Goal: Check status: Check status

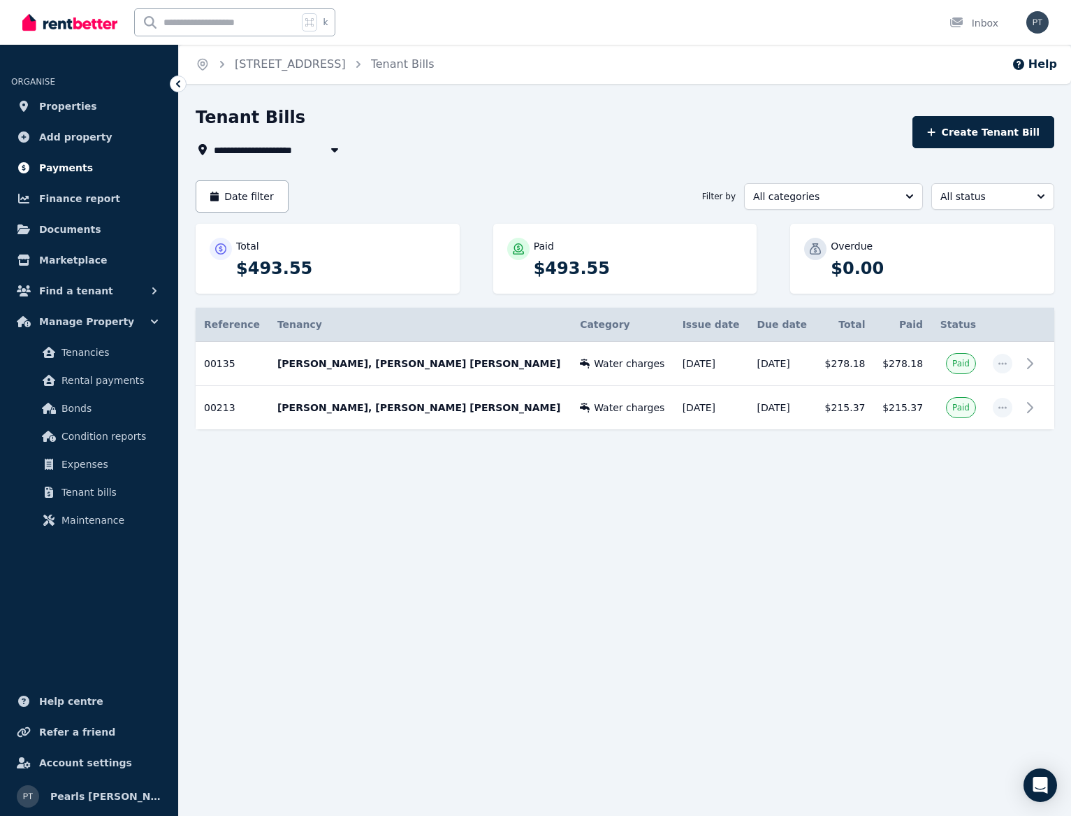
click at [85, 169] on span "Payments" at bounding box center [66, 167] width 54 height 17
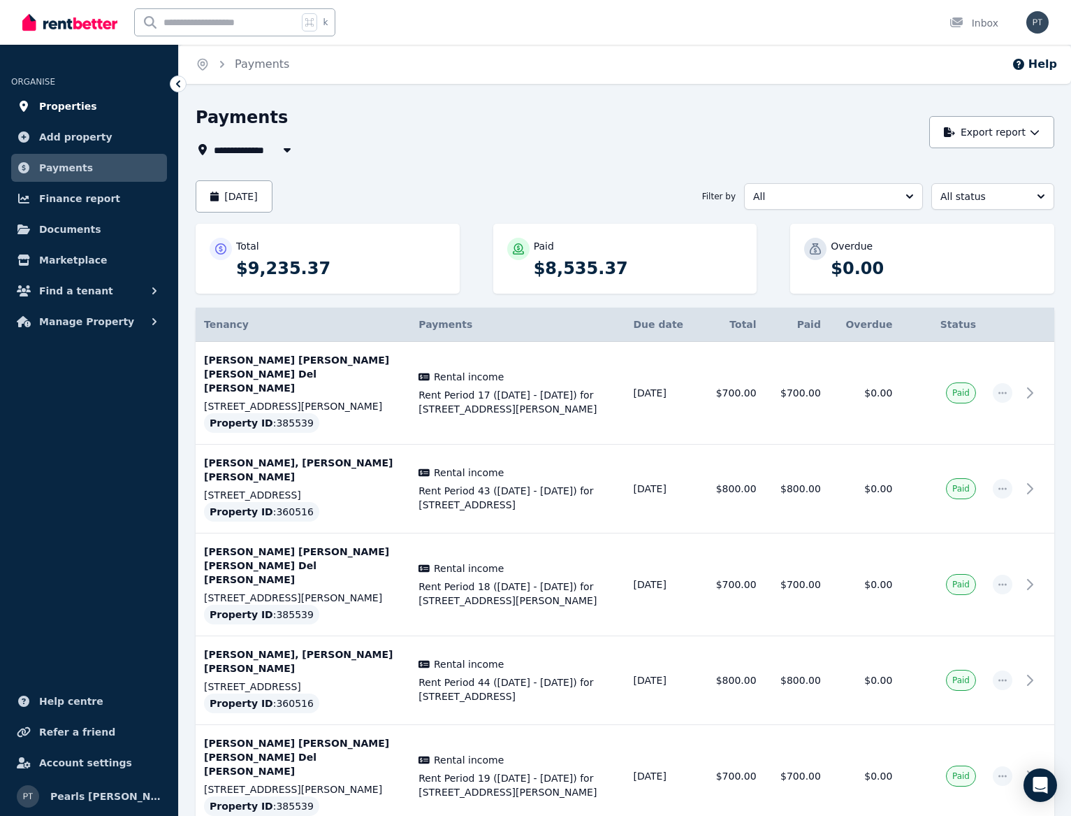
click at [85, 99] on span "Properties" at bounding box center [68, 106] width 58 height 17
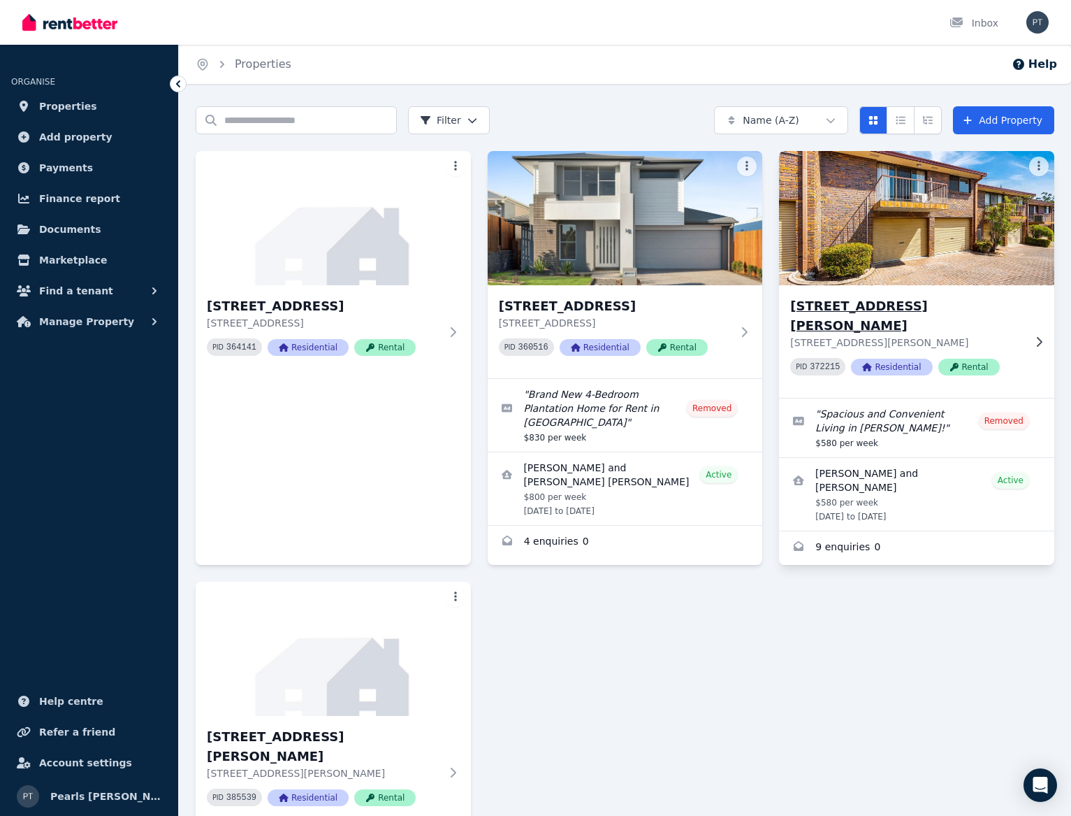
click at [871, 297] on h3 "[STREET_ADDRESS][PERSON_NAME]" at bounding box center [906, 315] width 233 height 39
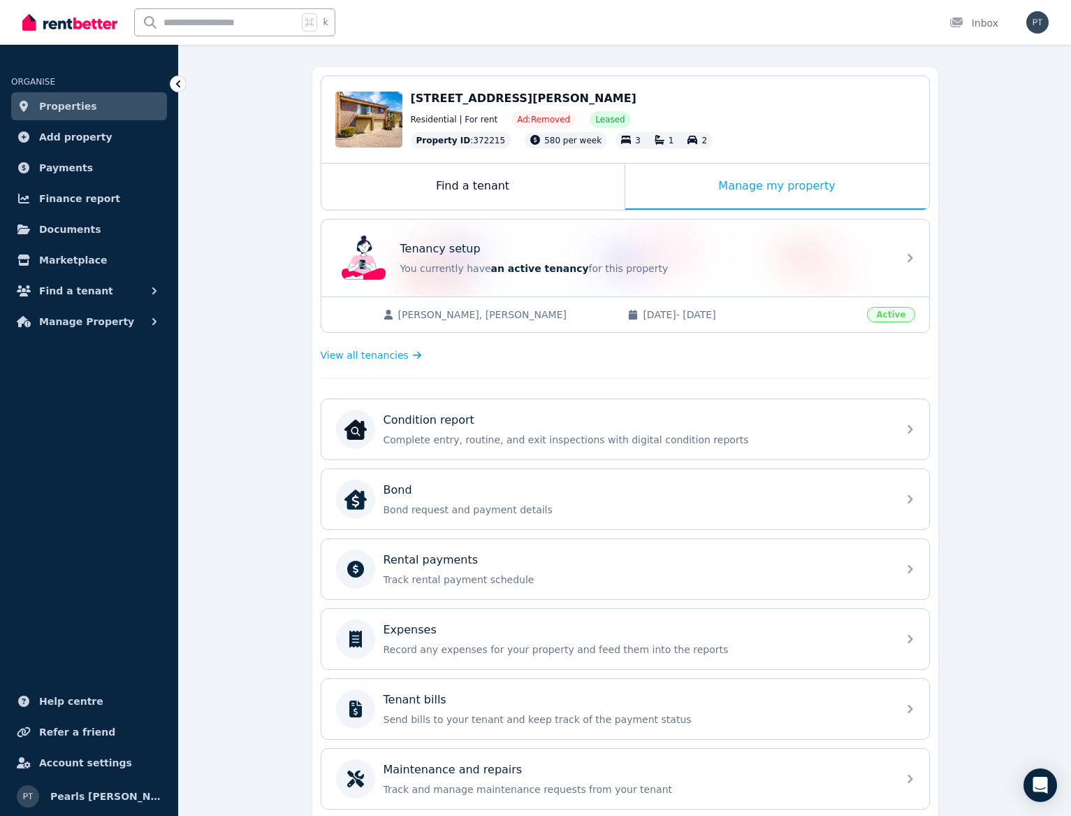
scroll to position [115, 0]
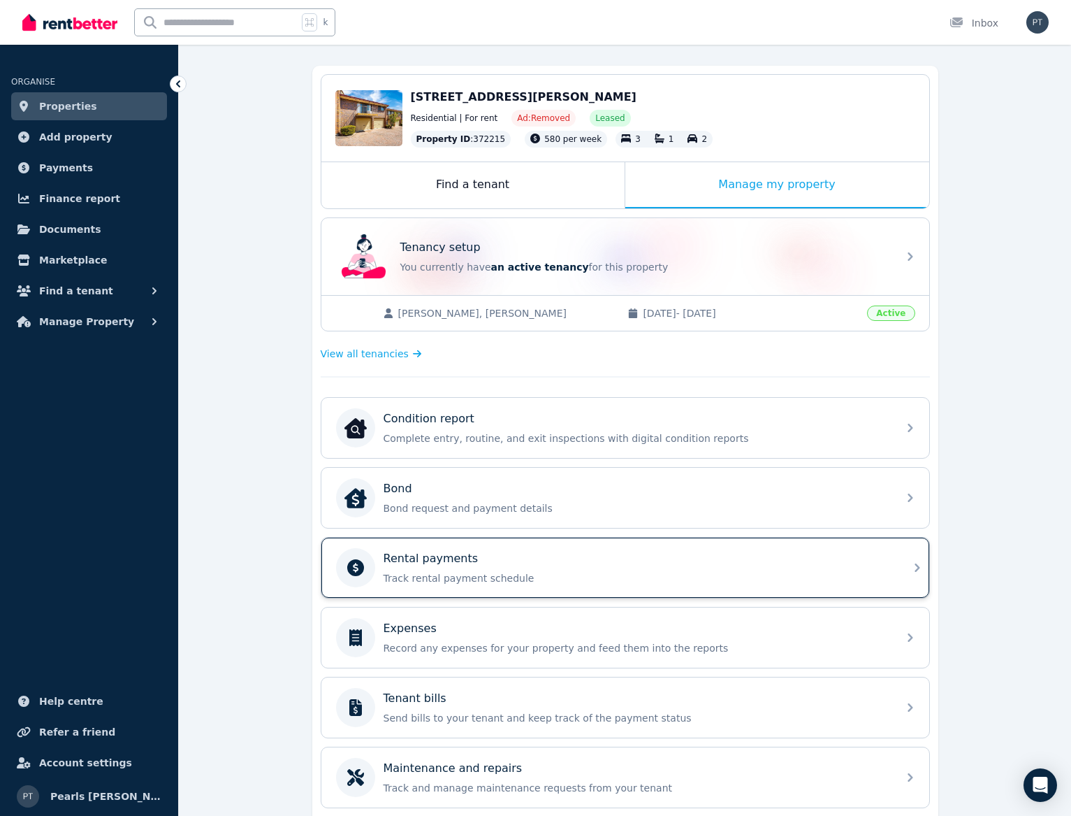
click at [781, 543] on div "Rental payments Track rental payment schedule" at bounding box center [625, 567] width 608 height 60
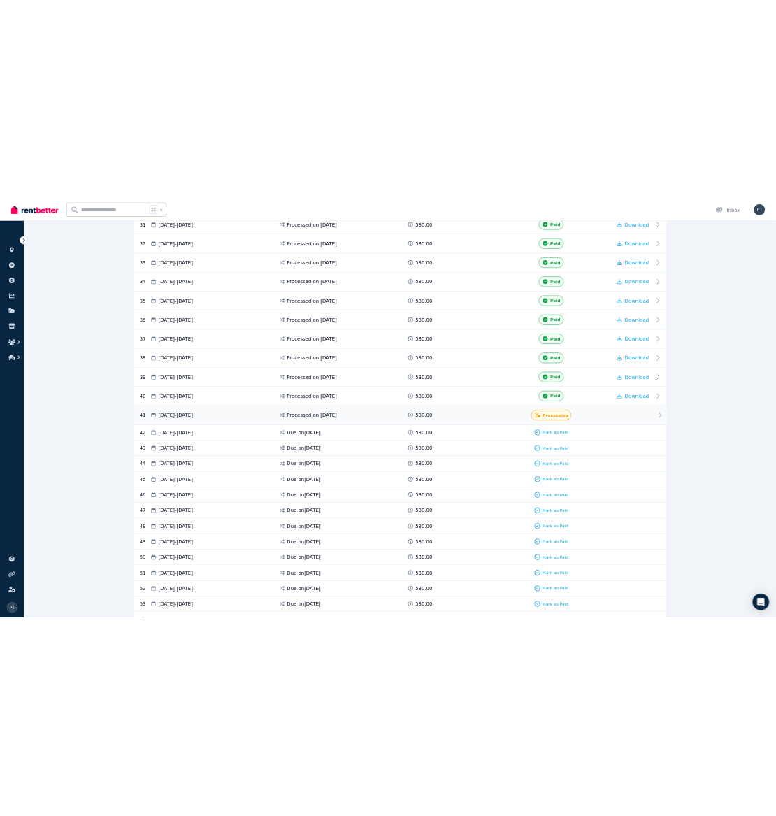
scroll to position [1507, 0]
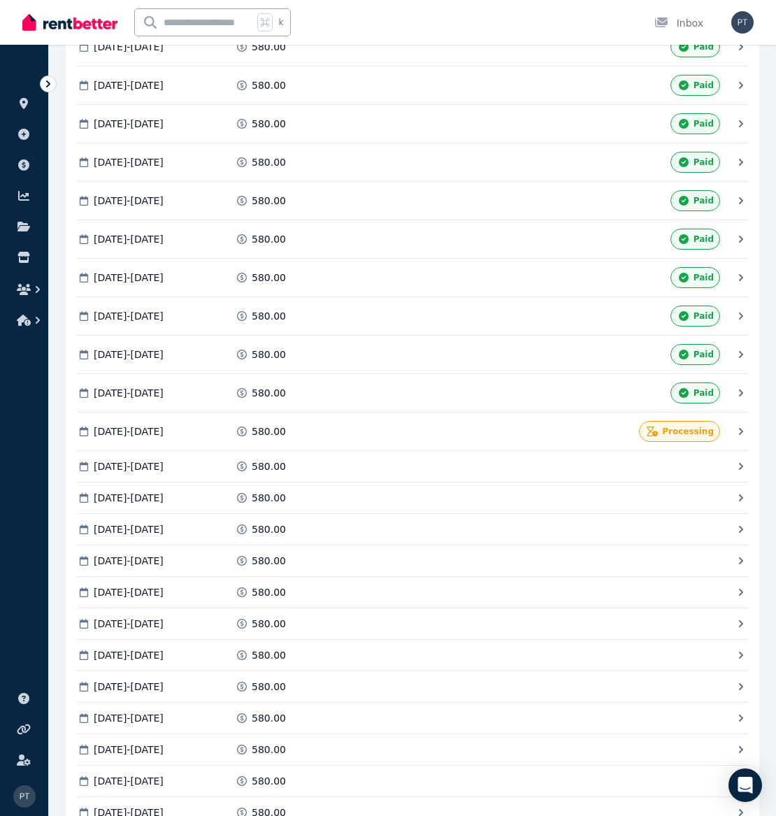
click at [47, 25] on img at bounding box center [69, 22] width 95 height 21
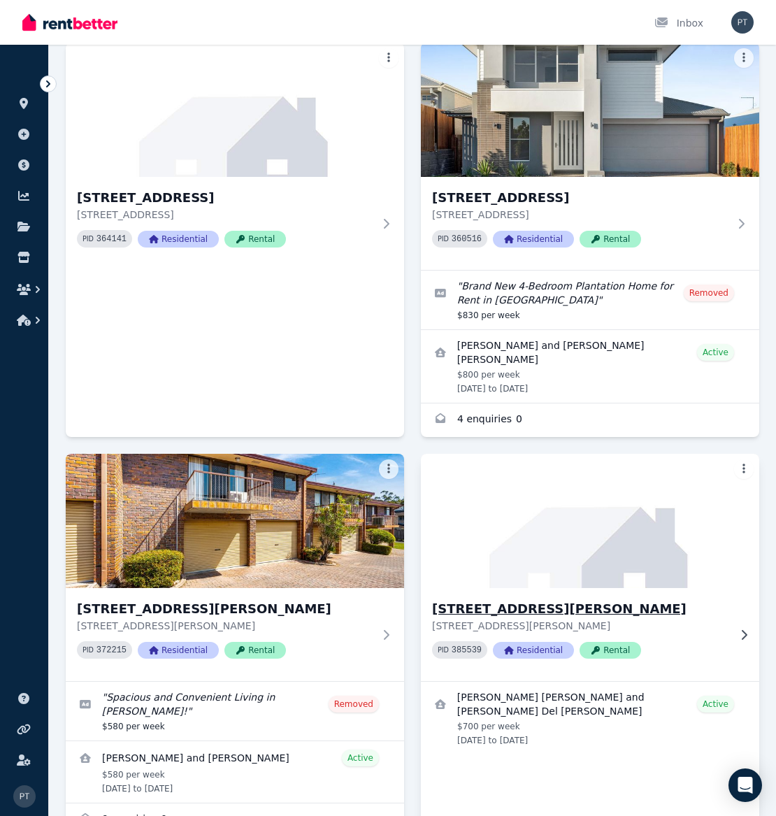
scroll to position [110, 0]
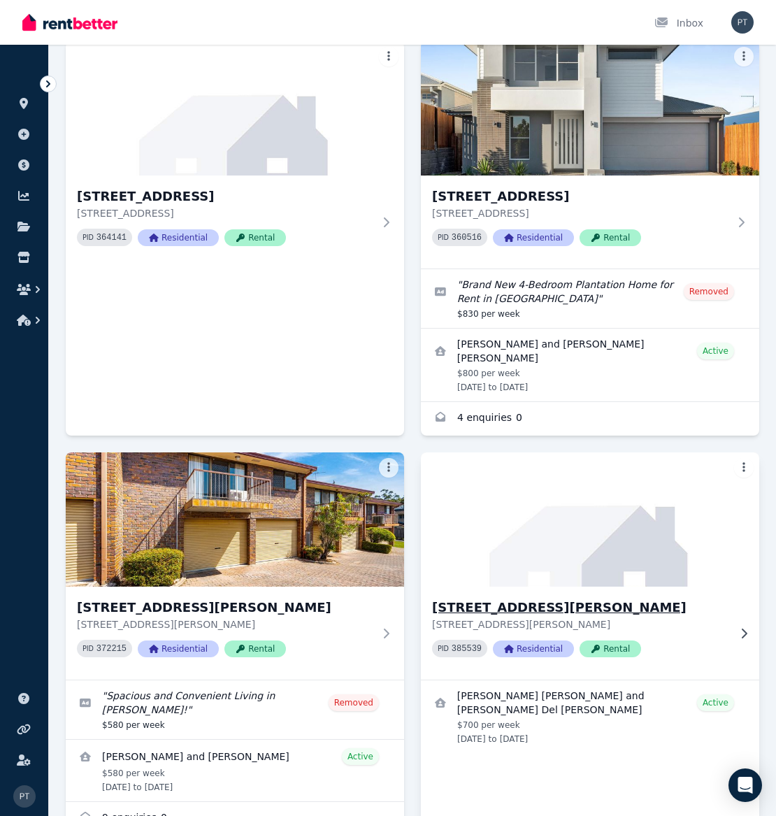
click at [562, 597] on h3 "[STREET_ADDRESS][PERSON_NAME]" at bounding box center [580, 607] width 296 height 20
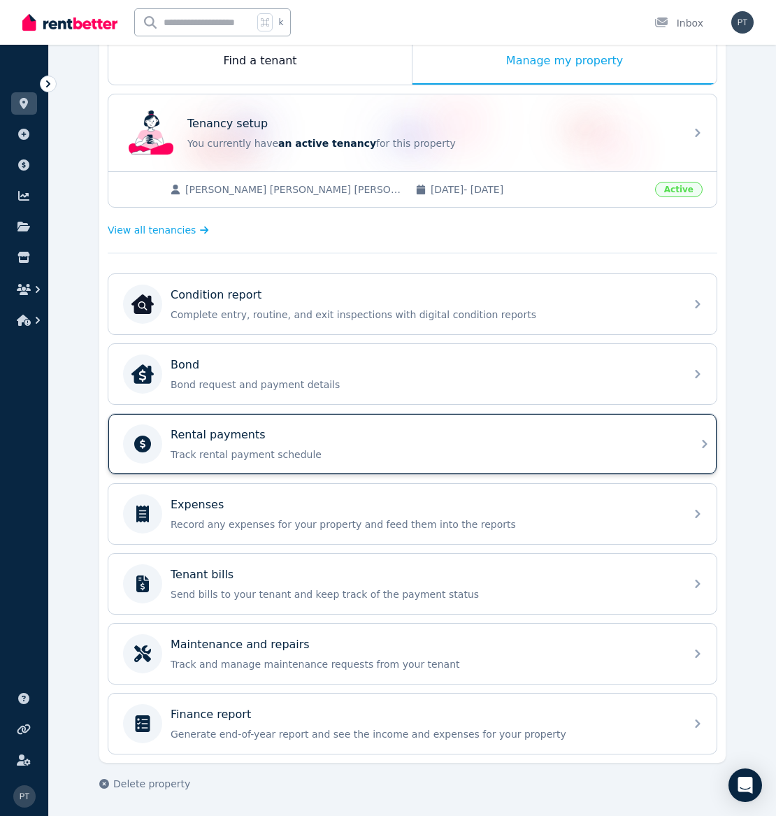
scroll to position [238, 0]
click at [509, 425] on div "Rental payments Track rental payment schedule" at bounding box center [399, 443] width 553 height 39
